Goal: Task Accomplishment & Management: Complete application form

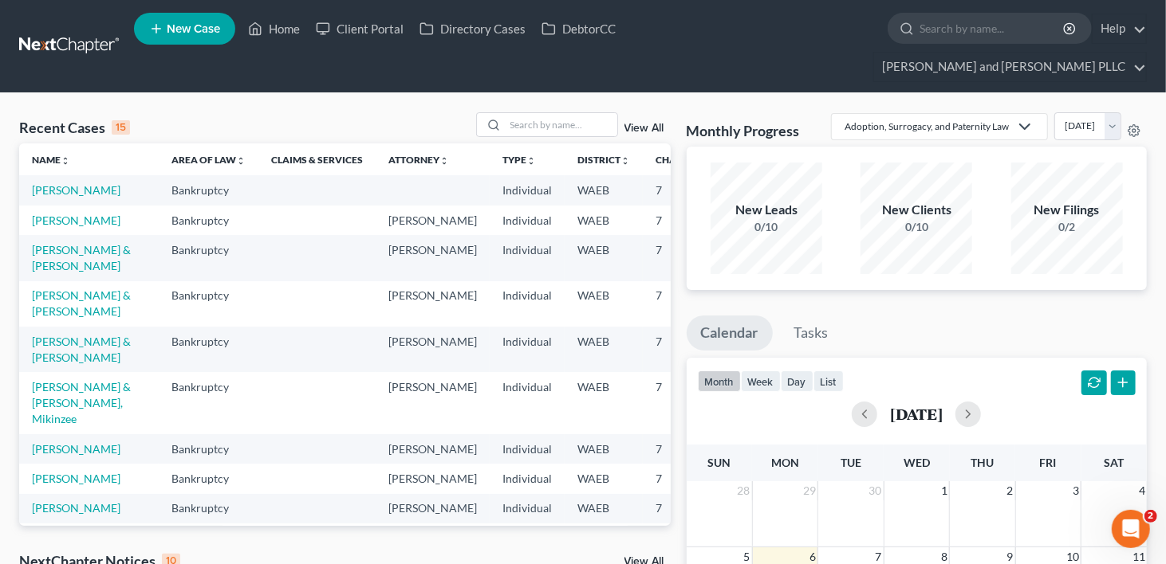
click at [187, 32] on span "New Case" at bounding box center [193, 29] width 53 height 12
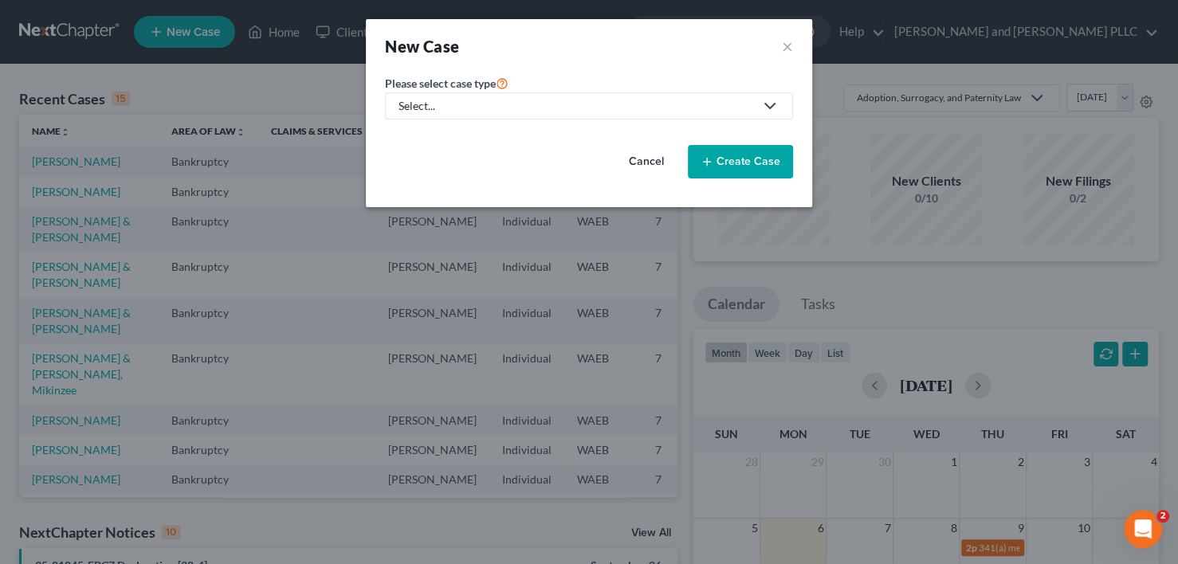
click at [592, 111] on div "Select..." at bounding box center [577, 106] width 356 height 16
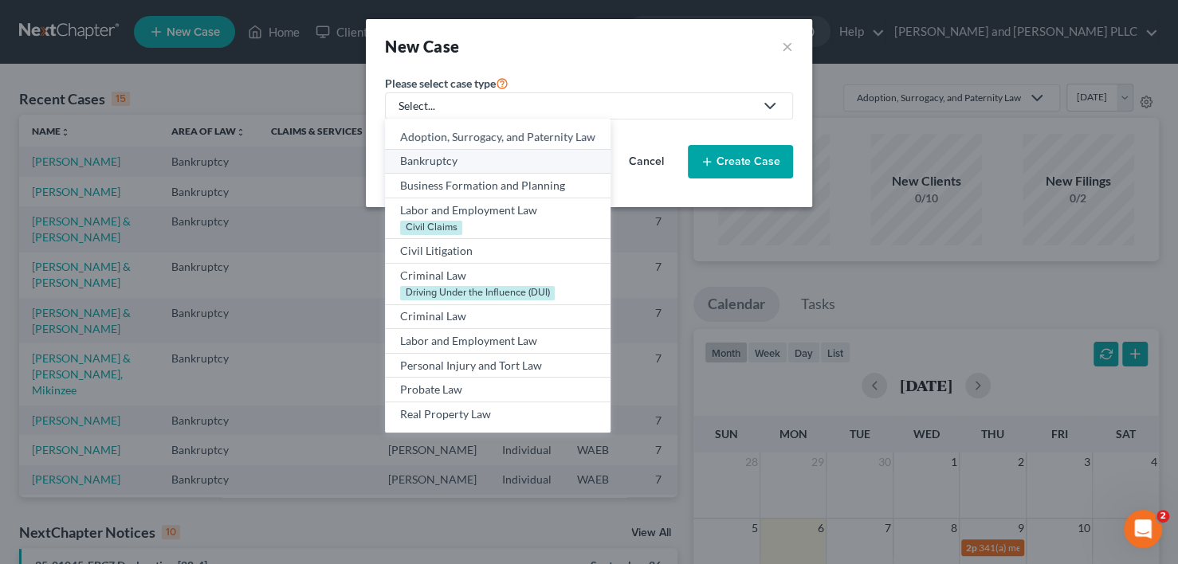
click at [423, 159] on div "Bankruptcy" at bounding box center [497, 161] width 195 height 16
select select "86"
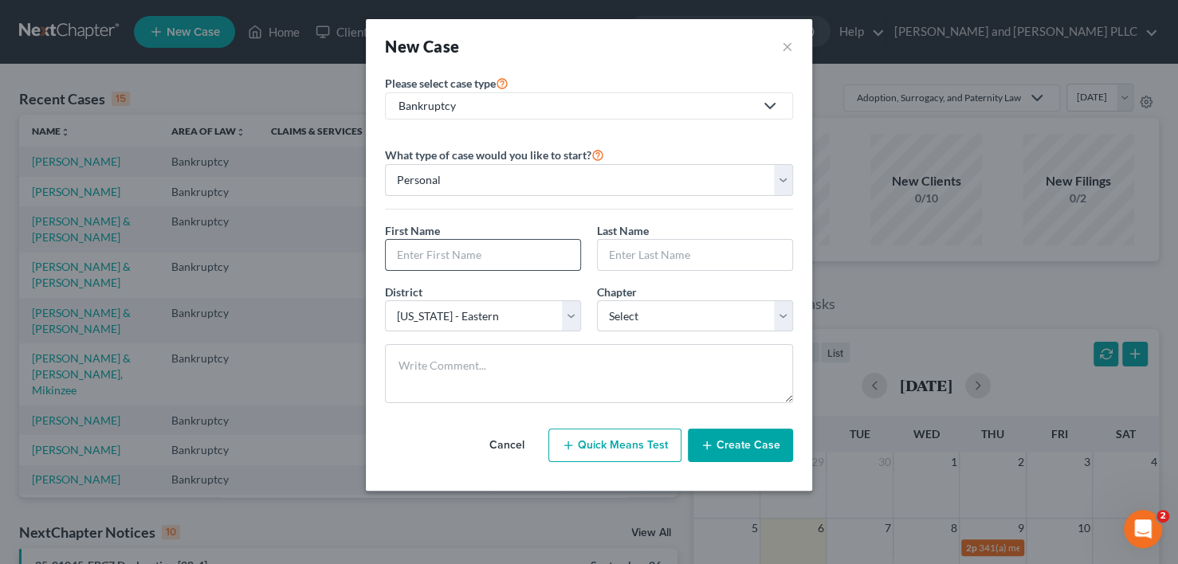
click at [470, 258] on input "text" at bounding box center [483, 255] width 195 height 30
drag, startPoint x: 427, startPoint y: 258, endPoint x: 852, endPoint y: 43, distance: 477.1
click at [852, 43] on div "New Case × Please select case type * Bankruptcy Adoption, Surrogacy, and Patern…" at bounding box center [589, 282] width 1178 height 564
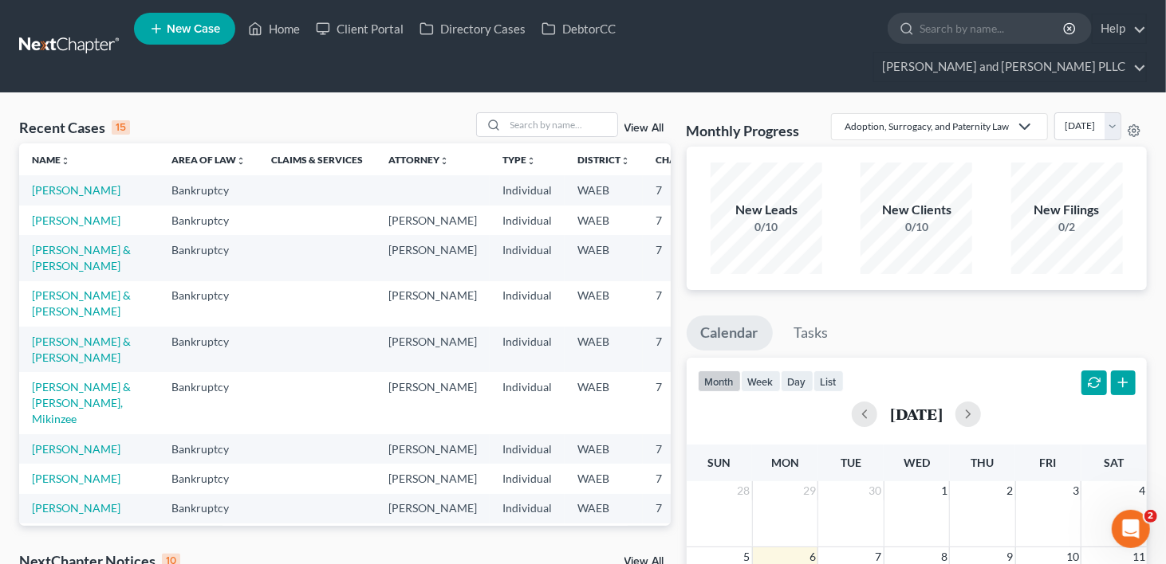
click at [203, 35] on span "New Case" at bounding box center [193, 29] width 53 height 12
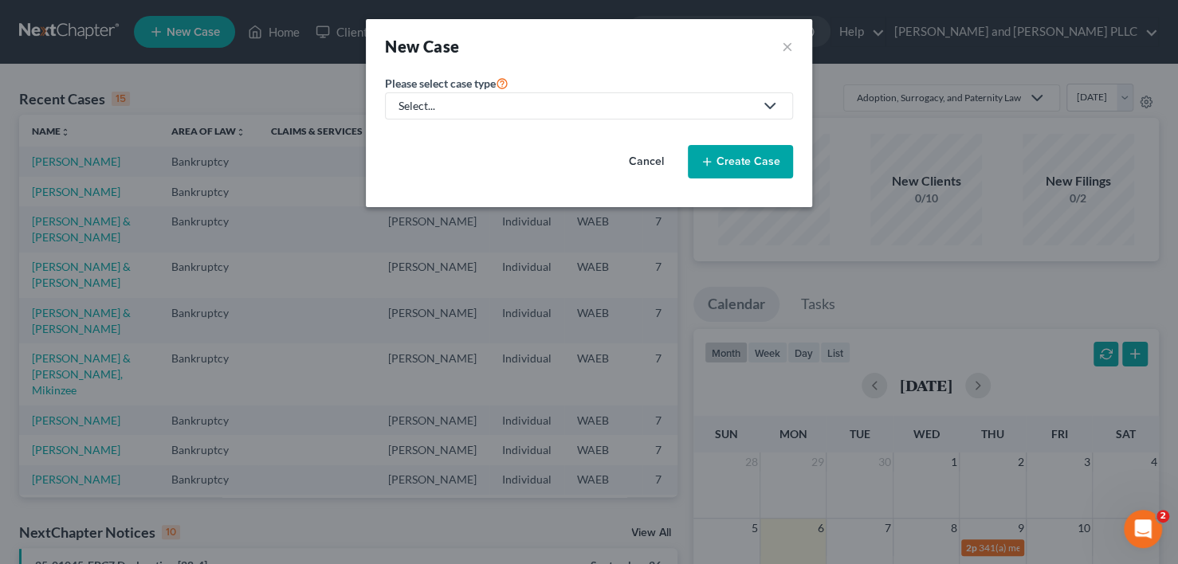
click at [499, 101] on div "Select..." at bounding box center [577, 106] width 356 height 16
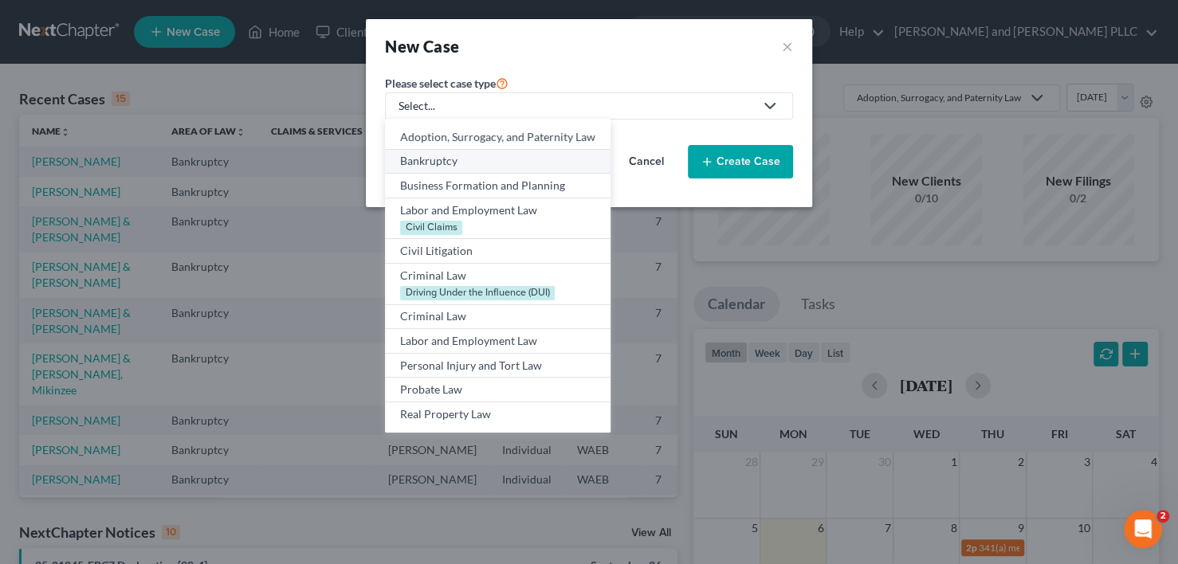
click at [443, 159] on div "Bankruptcy" at bounding box center [497, 161] width 195 height 16
select select "86"
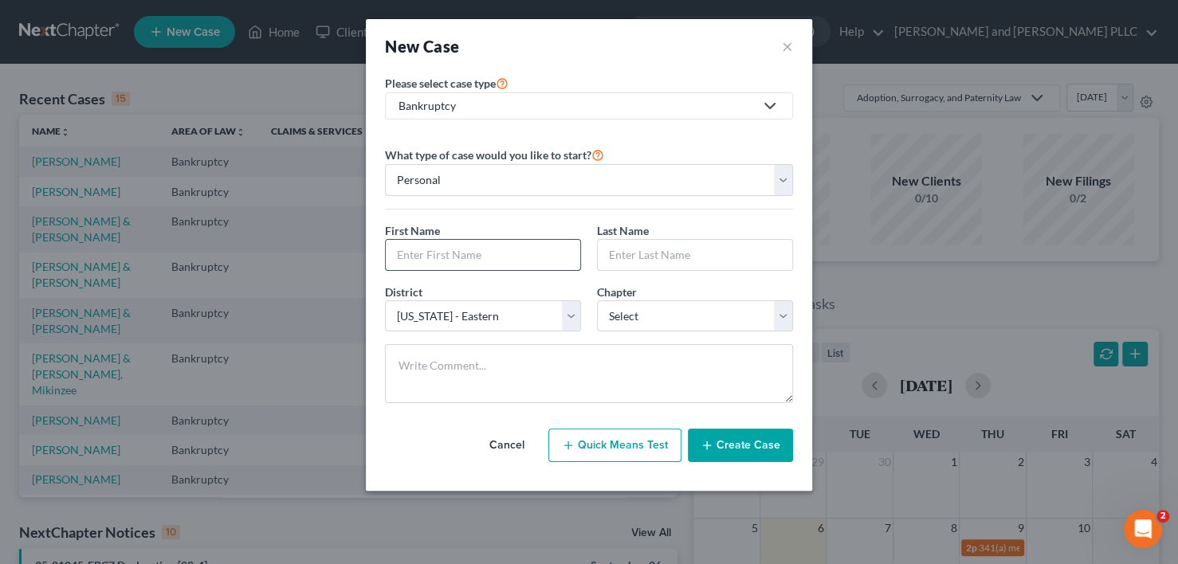
click at [439, 256] on input "text" at bounding box center [483, 255] width 195 height 30
type input "M"
type input "d"
drag, startPoint x: 513, startPoint y: 254, endPoint x: 420, endPoint y: 254, distance: 92.5
click at [420, 254] on input "Donnelle Coleman" at bounding box center [483, 255] width 195 height 30
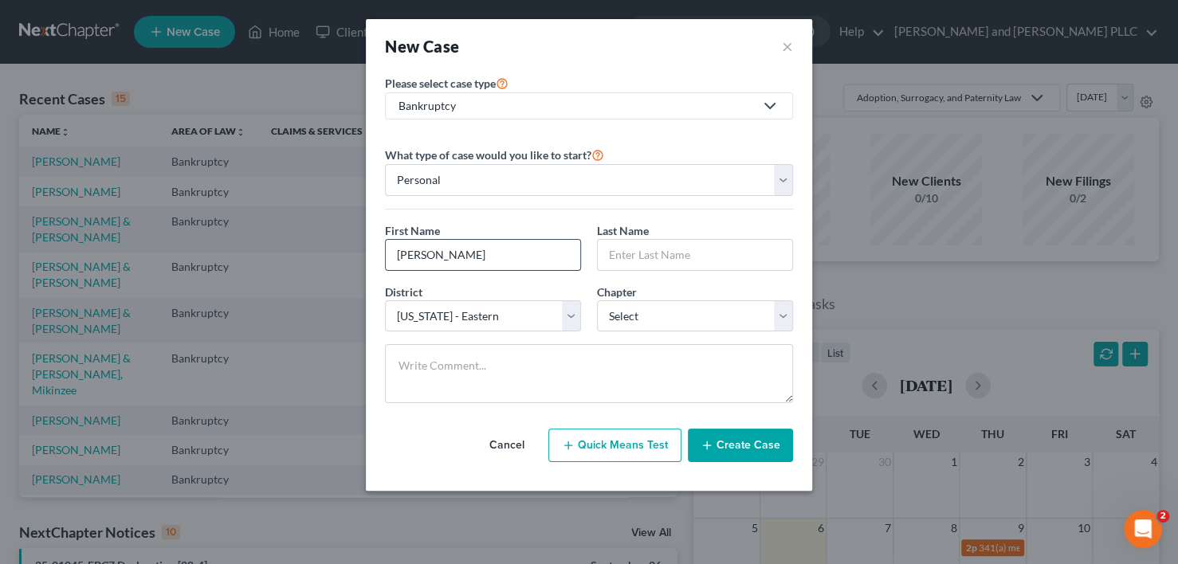
click at [503, 262] on input "Donnelle Coleman" at bounding box center [483, 255] width 195 height 30
type input "Donnelle"
type input "Coleman"
click at [676, 309] on select "Select 7 11 12 13" at bounding box center [695, 317] width 196 height 32
select select "0"
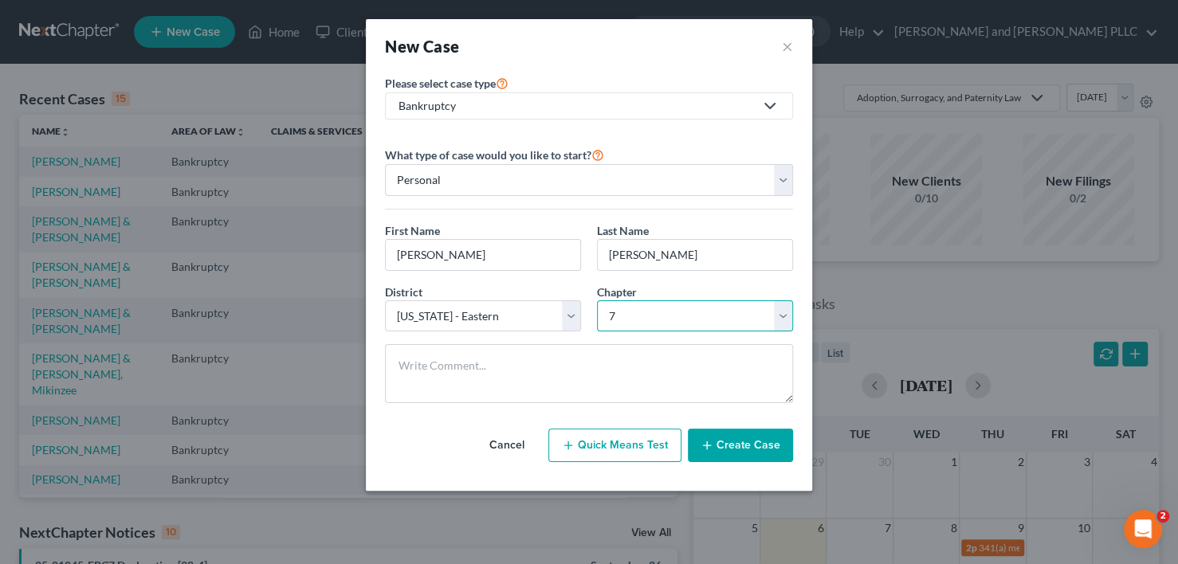
click at [597, 301] on select "Select 7 11 12 13" at bounding box center [695, 317] width 196 height 32
click at [744, 451] on button "Create Case" at bounding box center [740, 445] width 105 height 33
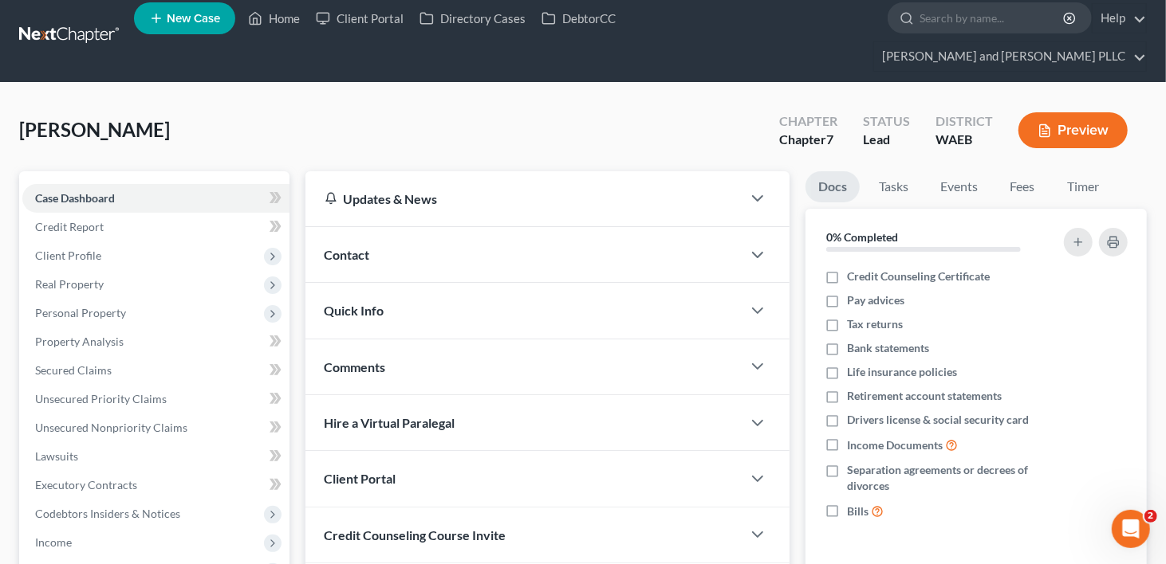
scroll to position [159, 0]
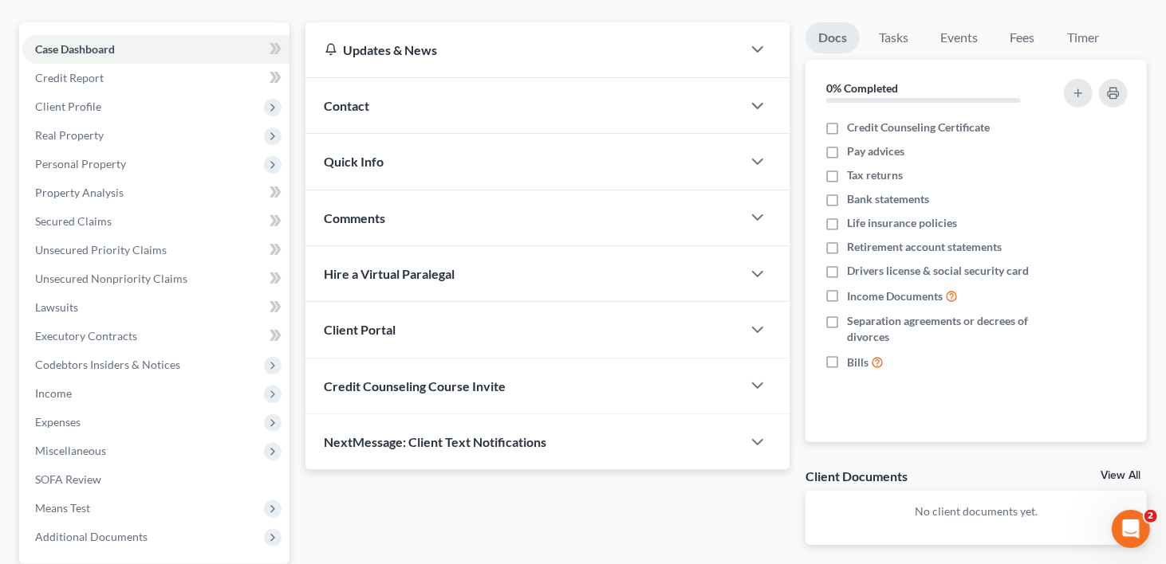
click at [767, 314] on div at bounding box center [765, 330] width 48 height 32
click at [762, 321] on icon "button" at bounding box center [757, 330] width 19 height 19
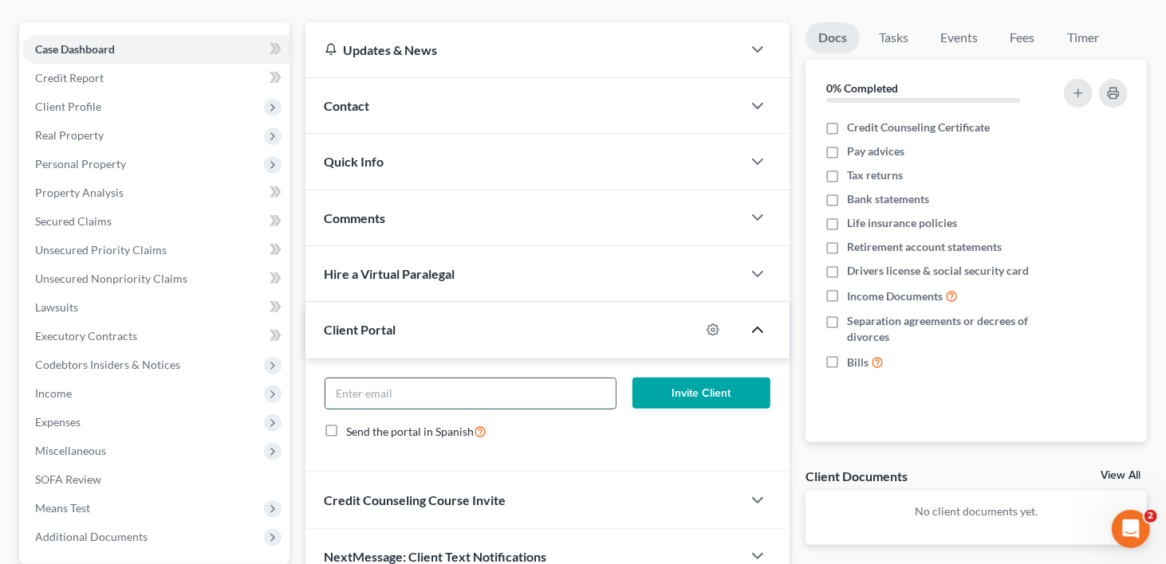
paste input "donnellecoleman@gmail.com"
type input "donnellecoleman@gmail.com"
click at [690, 378] on button "Invite Client" at bounding box center [701, 394] width 138 height 32
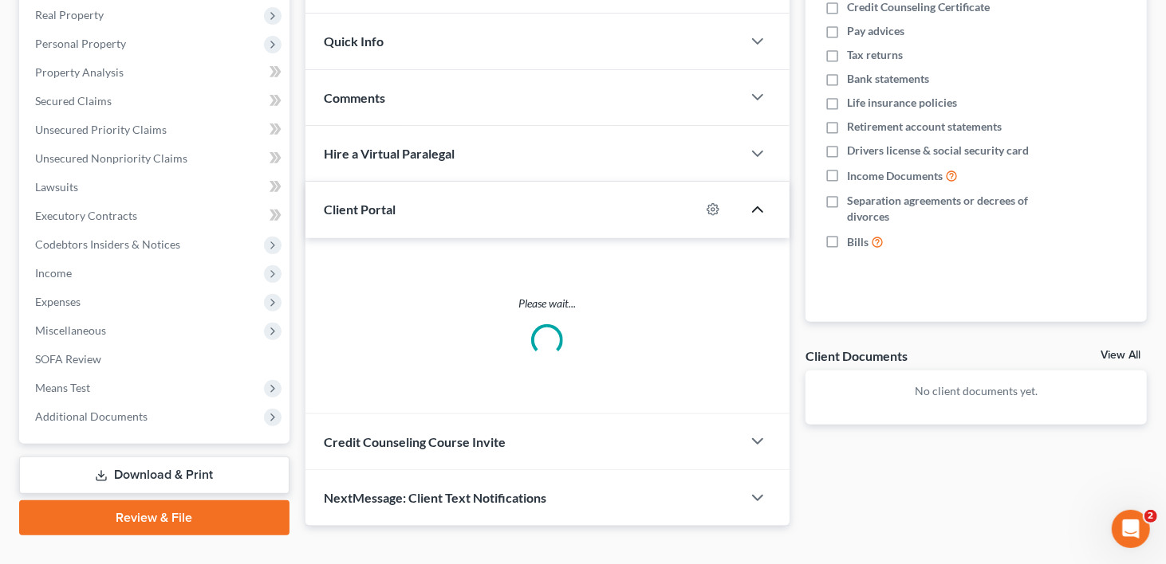
scroll to position [281, 0]
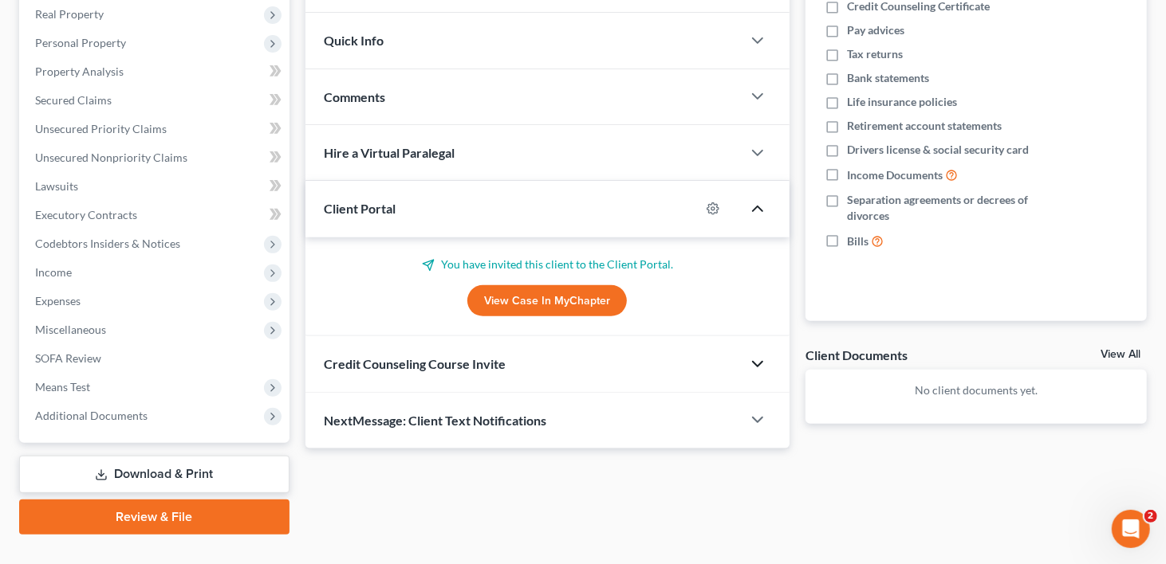
click at [751, 355] on icon "button" at bounding box center [757, 364] width 19 height 19
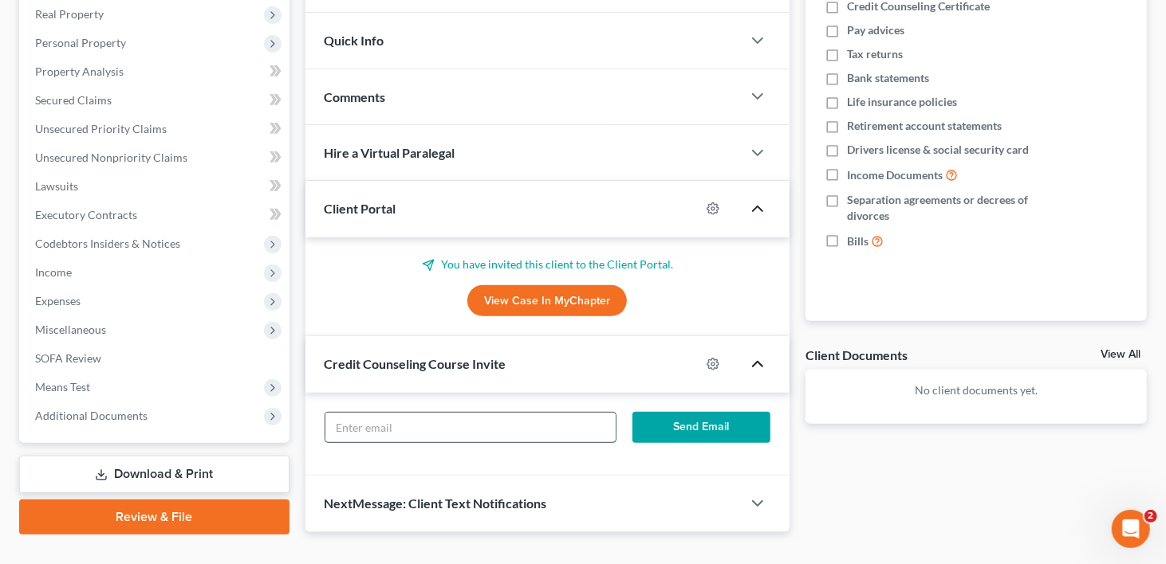
paste input "donnellecoleman@gmail.com"
type input "donnellecoleman@gmail.com"
click at [697, 412] on button "Send Email" at bounding box center [701, 428] width 138 height 32
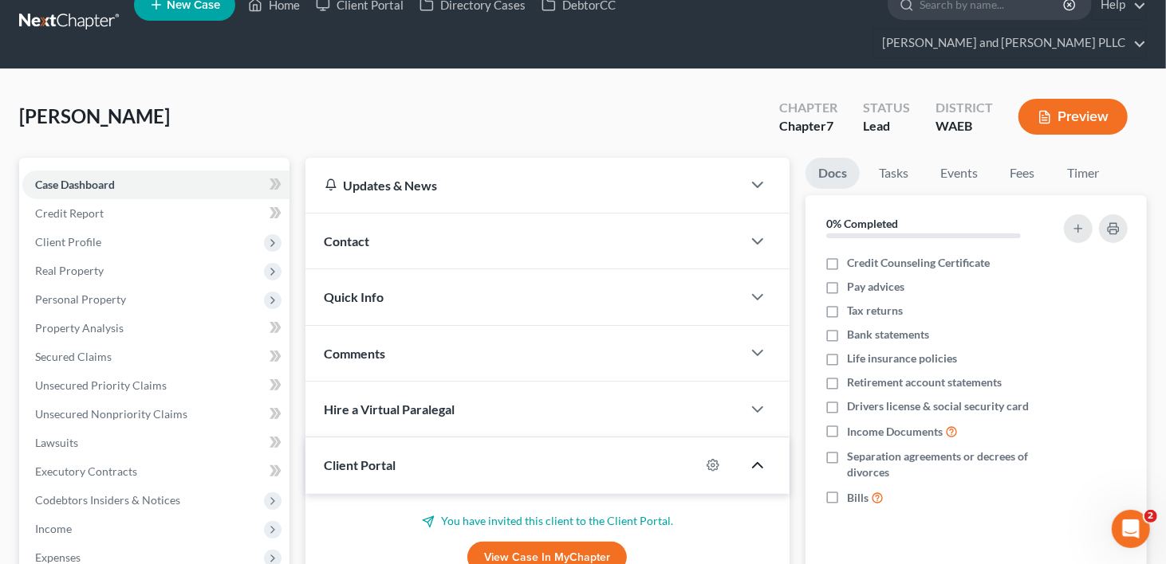
scroll to position [0, 0]
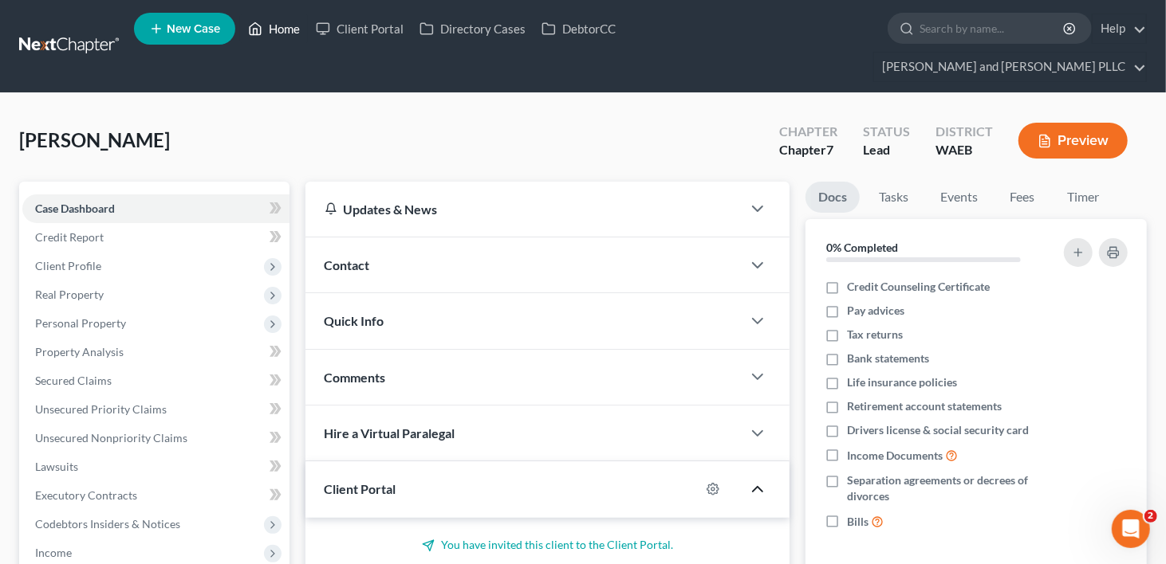
click at [281, 37] on link "Home" at bounding box center [274, 28] width 68 height 29
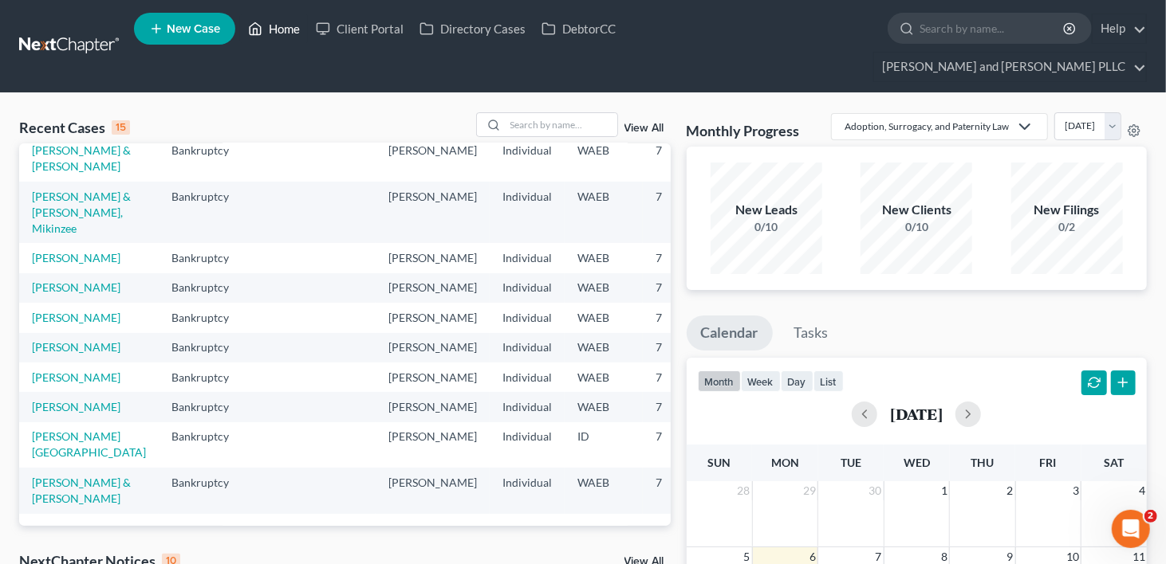
scroll to position [239, 0]
click at [57, 235] on link "[PERSON_NAME] & [PERSON_NAME], Mikinzee" at bounding box center [81, 212] width 99 height 45
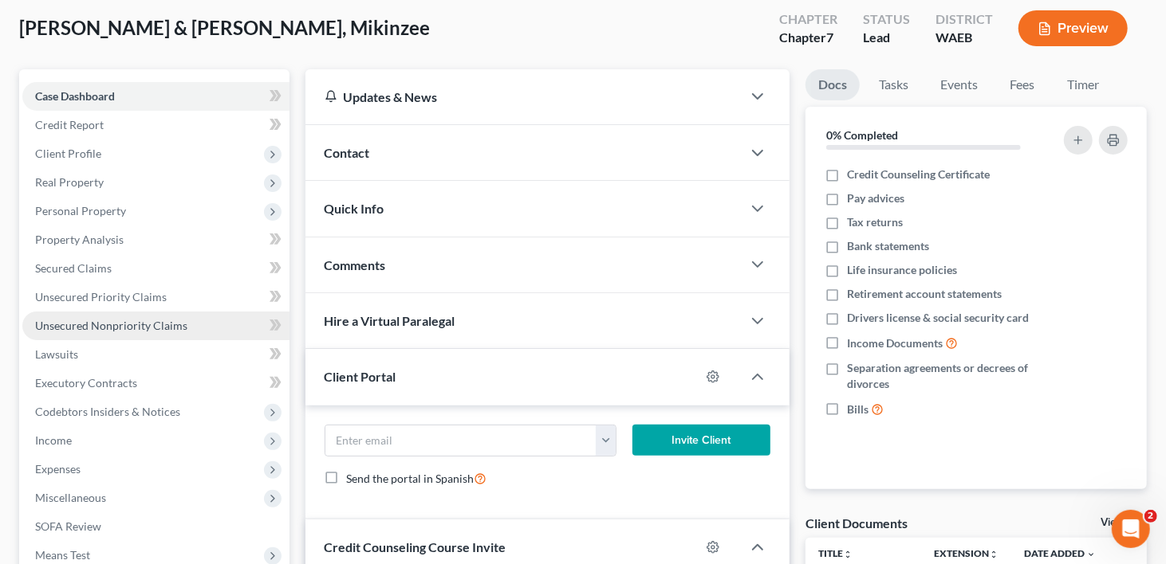
scroll to position [319, 0]
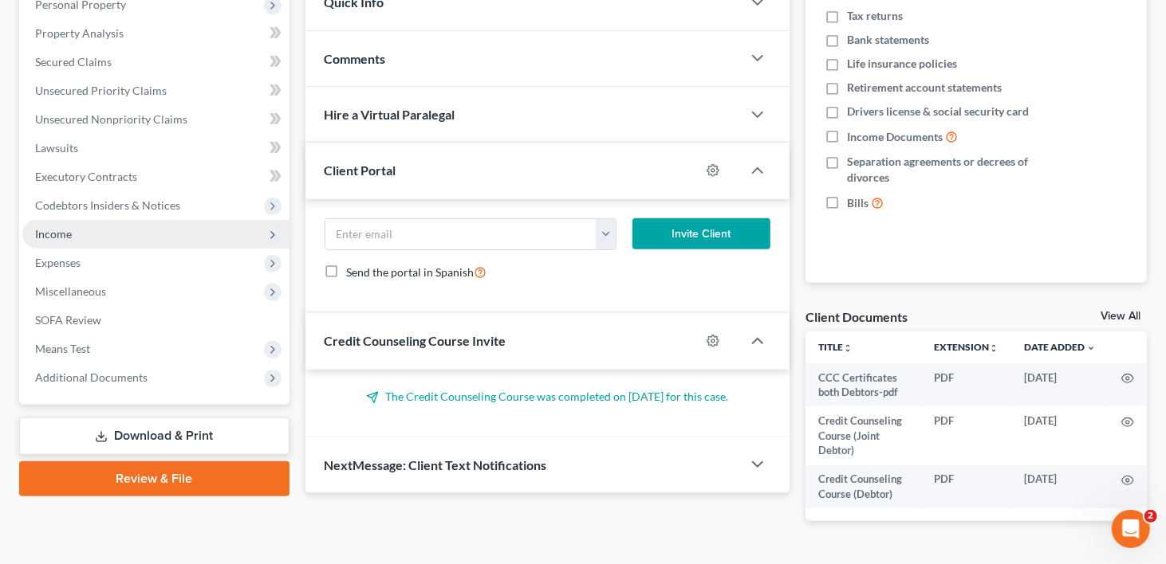
click at [35, 227] on span "Income" at bounding box center [53, 234] width 37 height 14
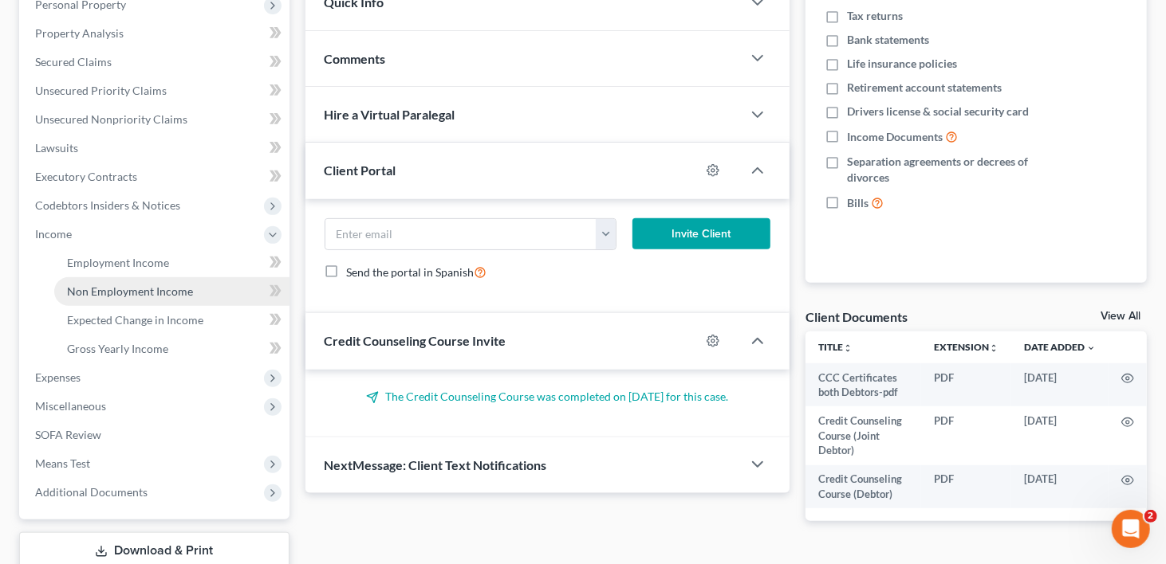
click at [128, 277] on link "Non Employment Income" at bounding box center [171, 291] width 235 height 29
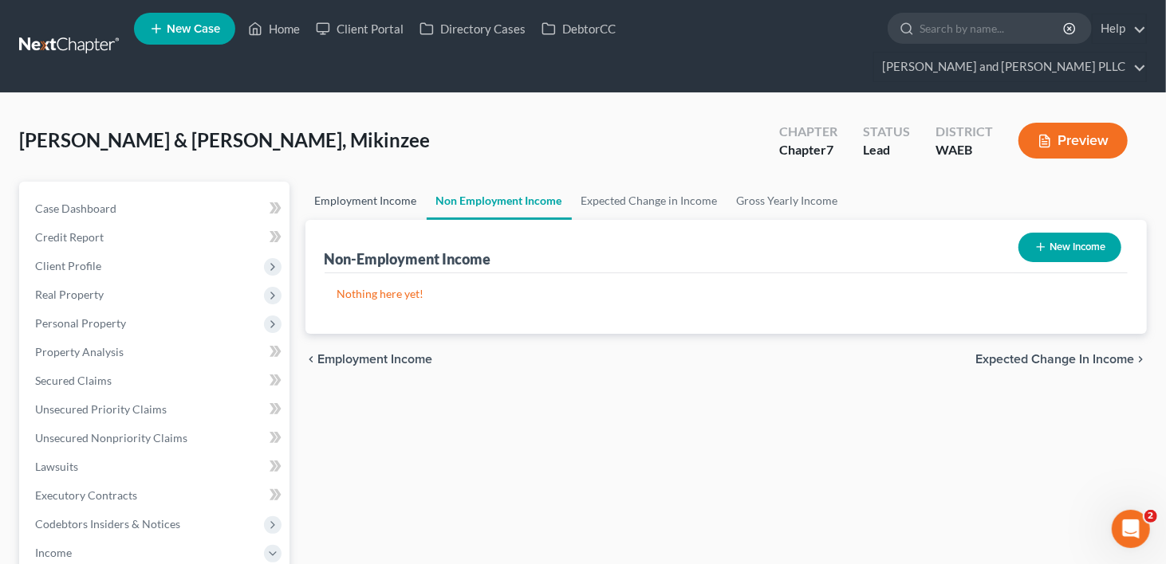
click at [347, 182] on link "Employment Income" at bounding box center [365, 201] width 121 height 38
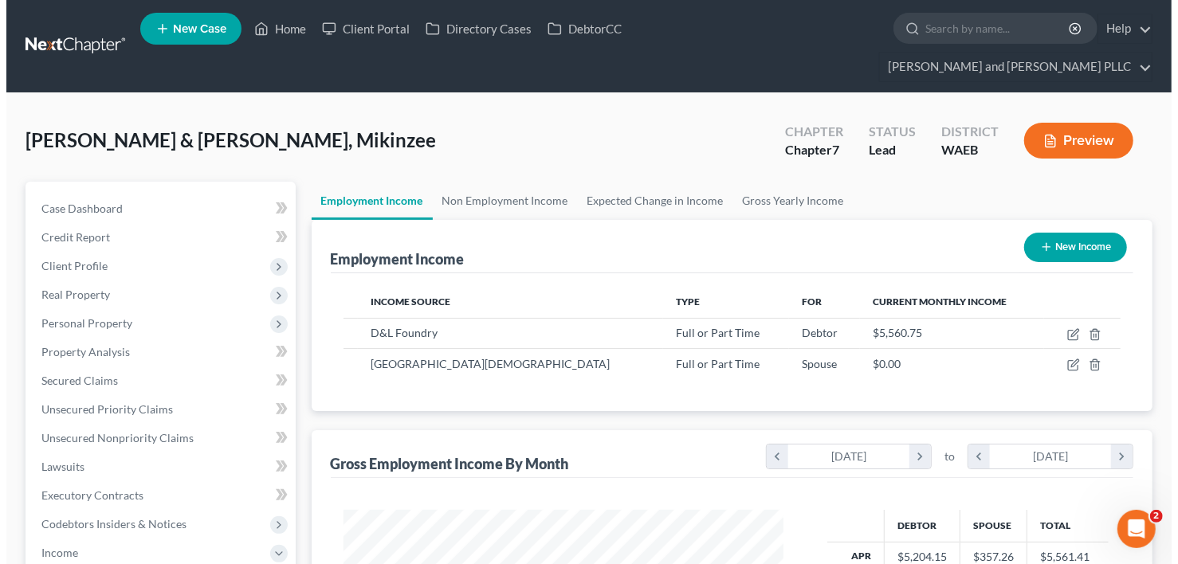
scroll to position [284, 473]
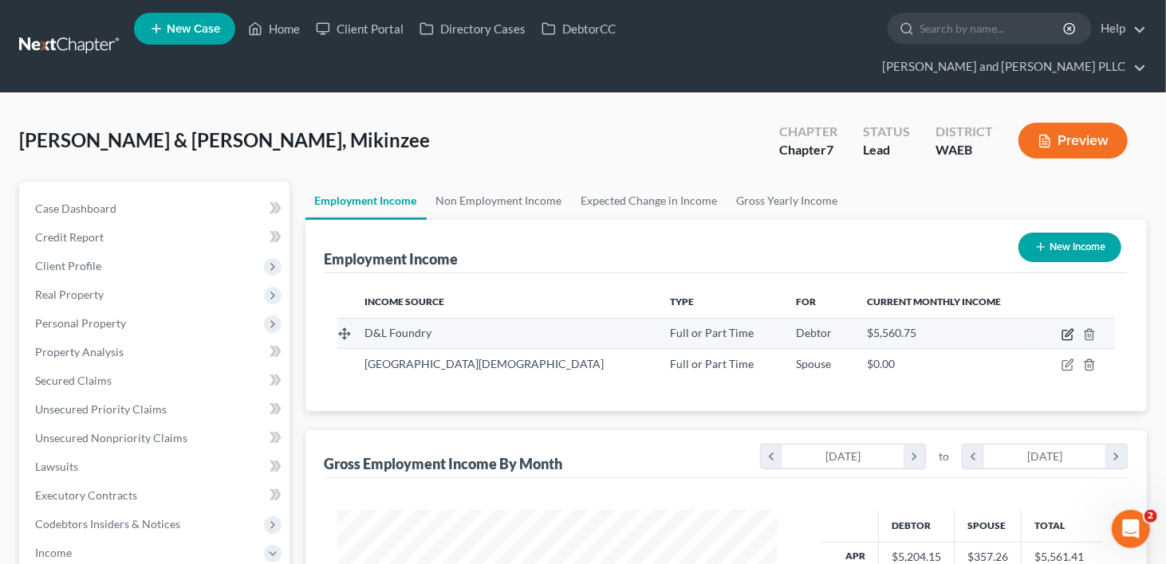
click at [1071, 328] on icon "button" at bounding box center [1067, 334] width 13 height 13
select select "0"
select select "50"
select select "2"
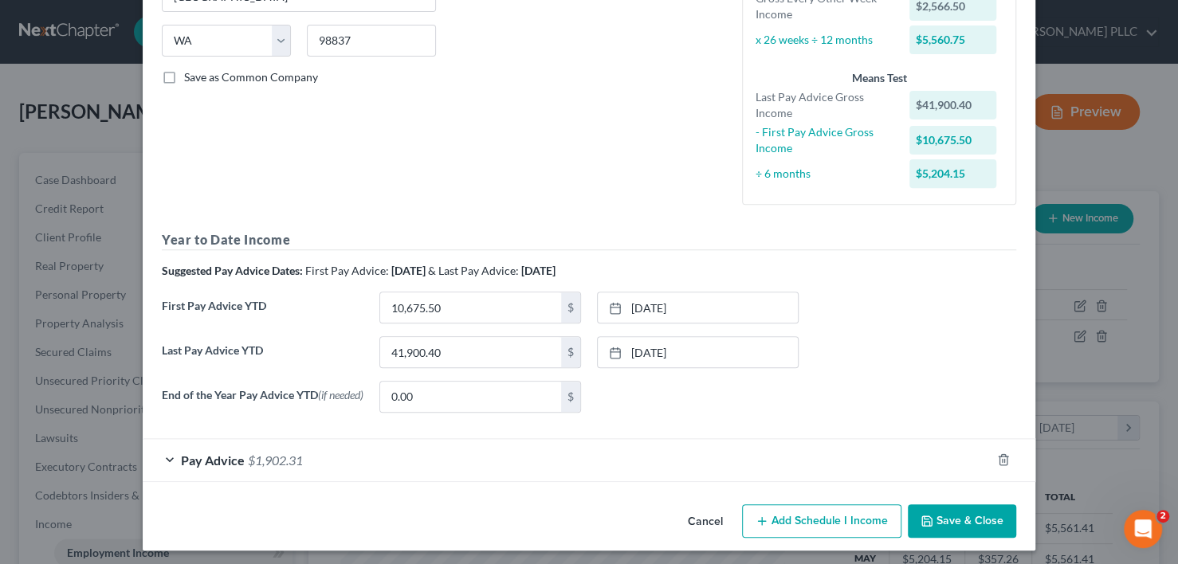
scroll to position [311, 0]
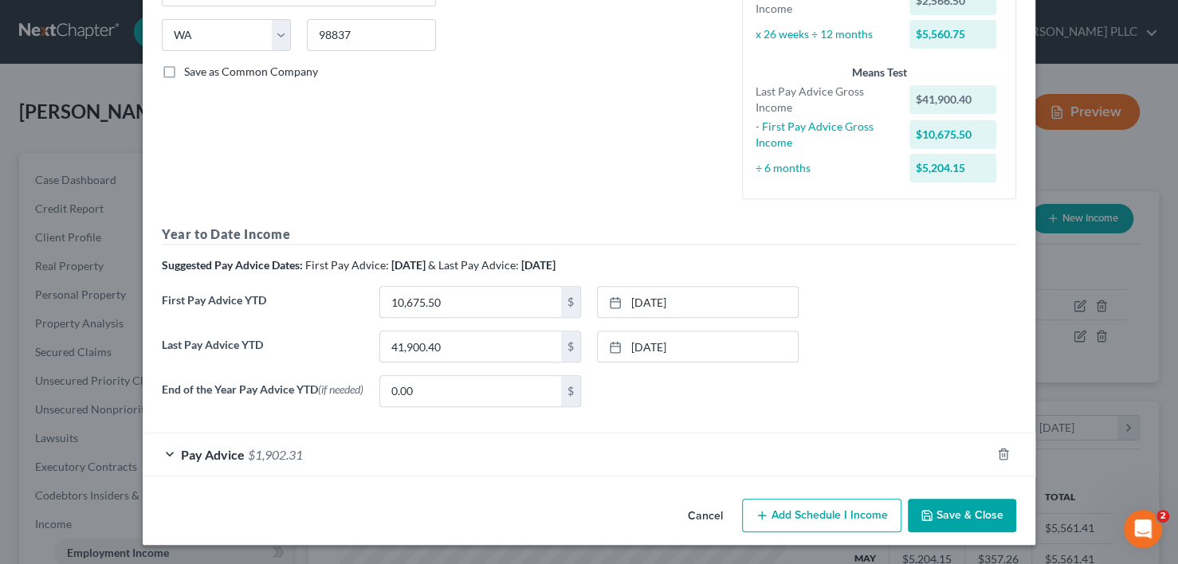
click at [170, 464] on div "Pay Advice $1,902.31" at bounding box center [567, 455] width 848 height 42
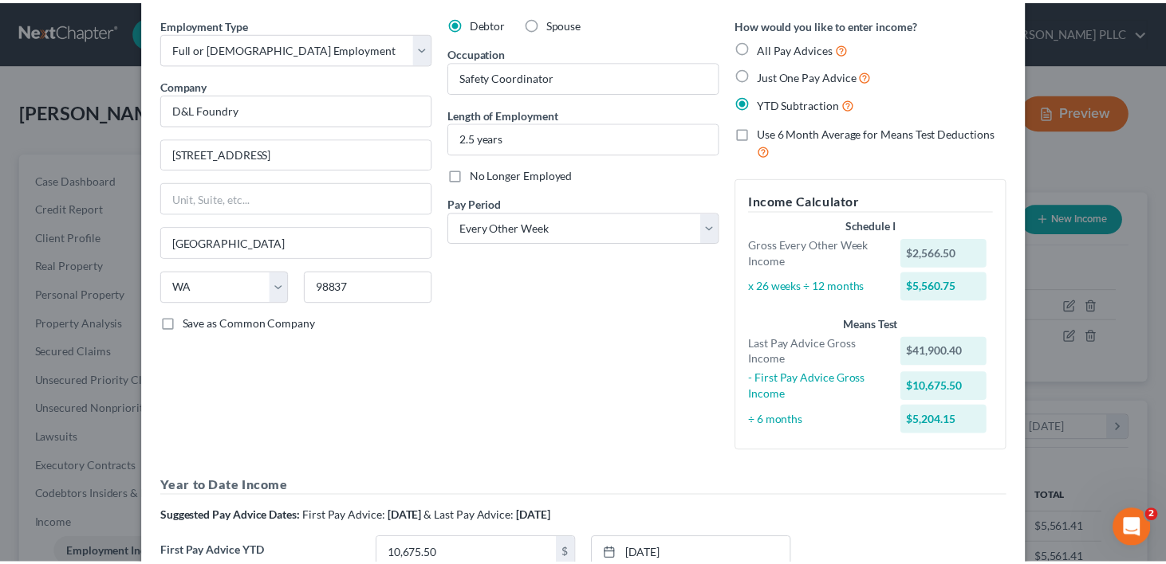
scroll to position [0, 0]
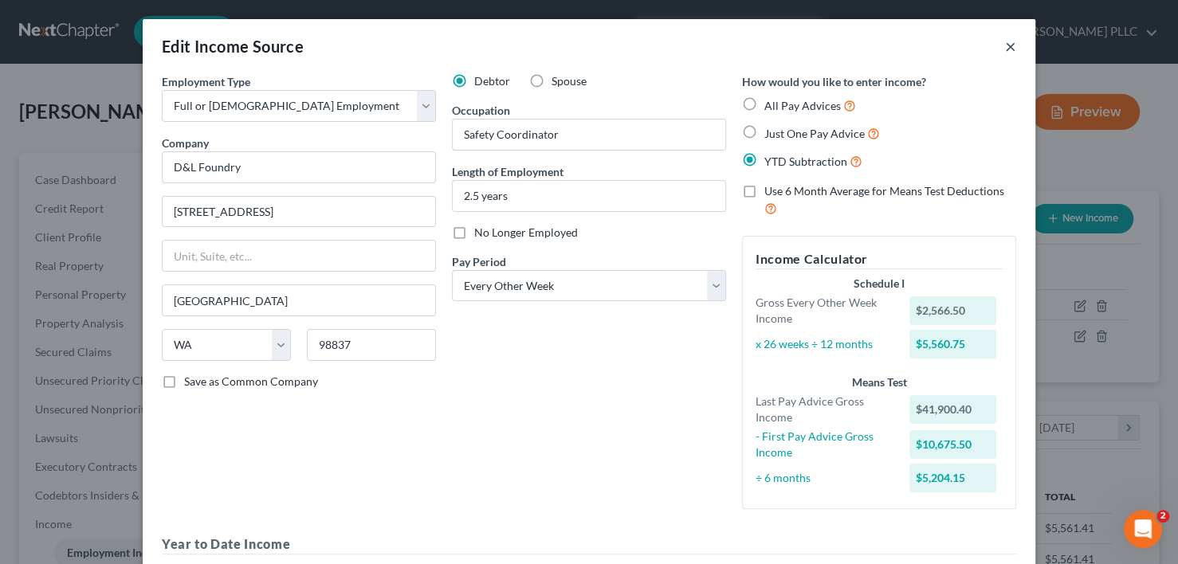
click at [1005, 47] on button "×" at bounding box center [1010, 46] width 11 height 19
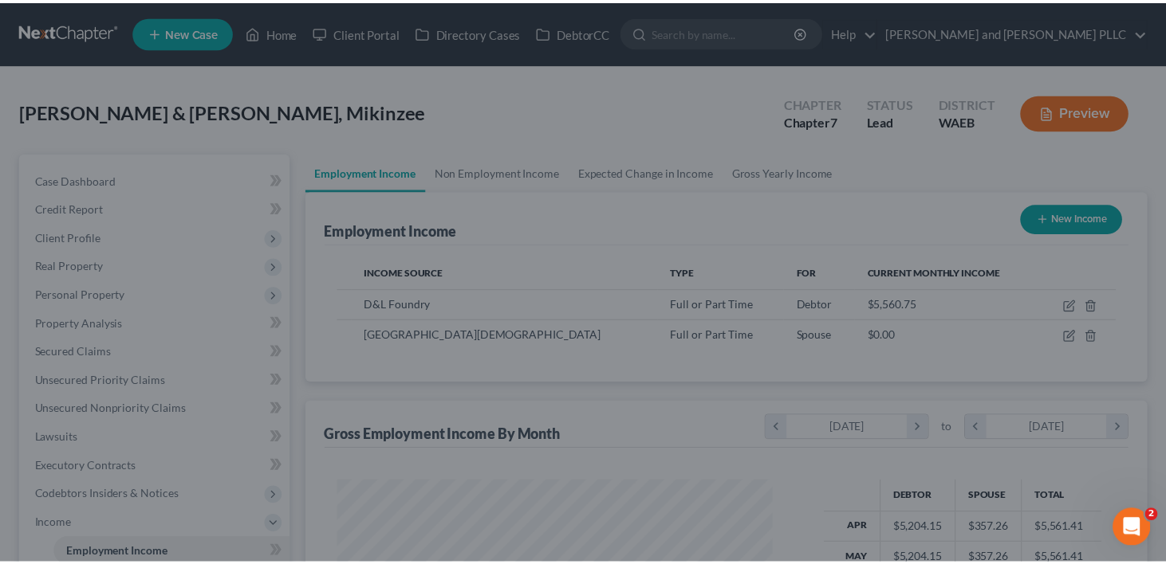
scroll to position [796994, 796806]
